Goal: Find specific page/section: Find specific page/section

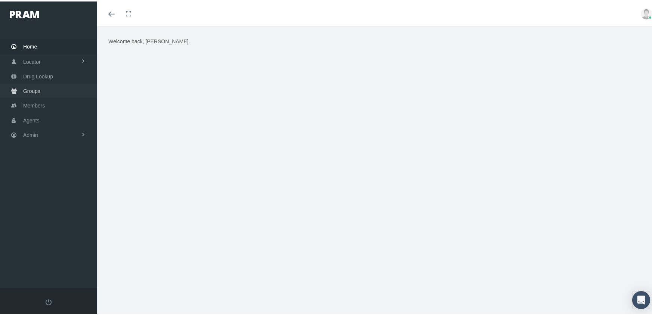
click at [15, 86] on icon at bounding box center [13, 90] width 5 height 14
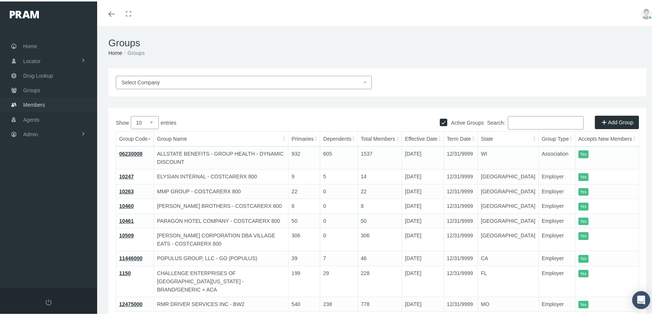
click at [30, 99] on span "Members" at bounding box center [34, 103] width 22 height 14
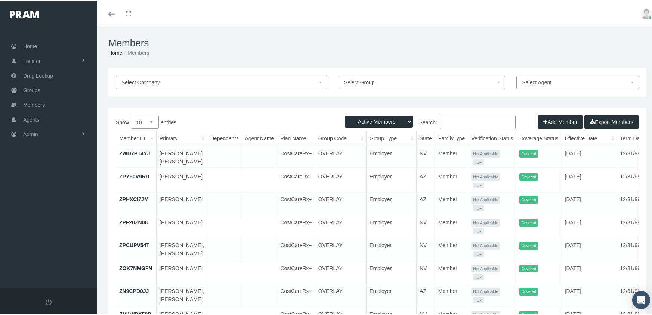
click at [379, 119] on select "Active Members Terminated Members Active & Terminated" at bounding box center [379, 120] width 68 height 12
drag, startPoint x: 422, startPoint y: 104, endPoint x: 444, endPoint y: 114, distance: 24.4
click at [422, 104] on div "Select Company Select Group Select Agent Loading... Active Members Terminated M…" at bounding box center [377, 244] width 560 height 355
click at [451, 122] on input "Search:" at bounding box center [478, 120] width 76 height 13
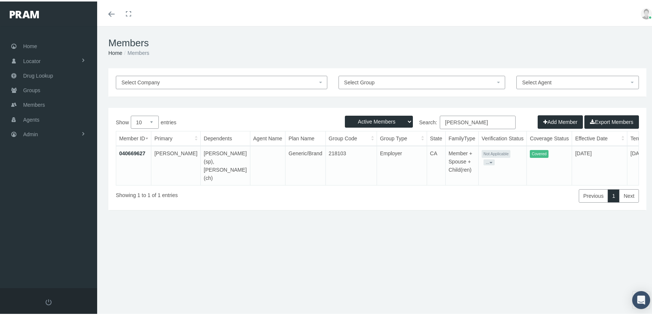
type input "[PERSON_NAME]"
click at [135, 152] on link "040669627" at bounding box center [132, 152] width 26 height 6
